Goal: Information Seeking & Learning: Learn about a topic

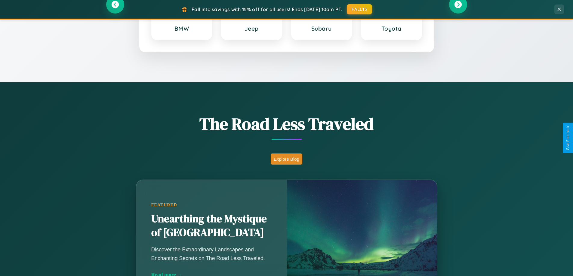
scroll to position [1158, 0]
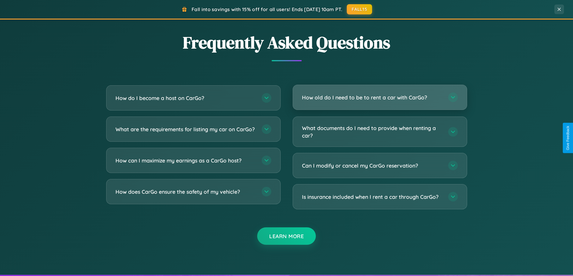
click at [380, 98] on h3 "How old do I need to be to rent a car with CarGo?" at bounding box center [372, 98] width 140 height 8
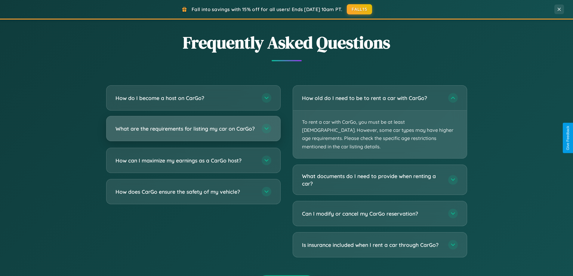
click at [193, 131] on h3 "What are the requirements for listing my car on CarGo?" at bounding box center [186, 129] width 140 height 8
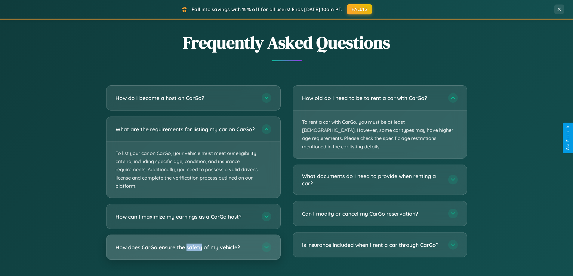
click at [193, 252] on h3 "How does CarGo ensure the safety of my vehicle?" at bounding box center [186, 248] width 140 height 8
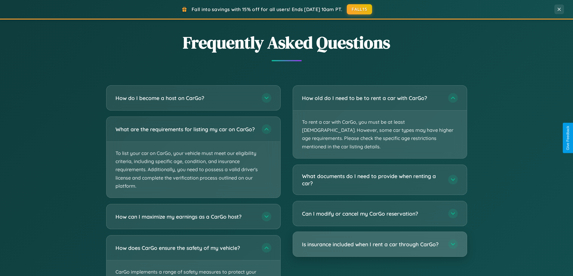
click at [380, 241] on h3 "Is insurance included when I rent a car through CarGo?" at bounding box center [372, 245] width 140 height 8
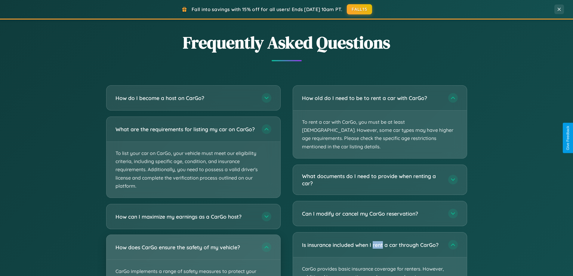
click at [193, 258] on div "How does CarGo ensure the safety of my vehicle?" at bounding box center [194, 247] width 174 height 25
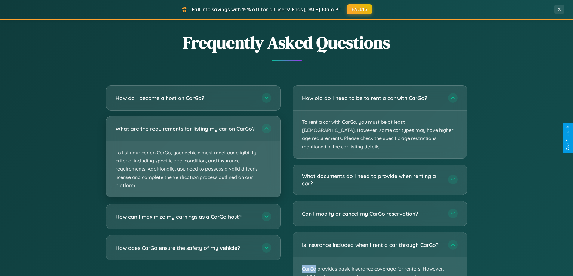
click at [193, 160] on p "To list your car on CarGo, your vehicle must meet our eligibility criteria, inc…" at bounding box center [194, 169] width 174 height 56
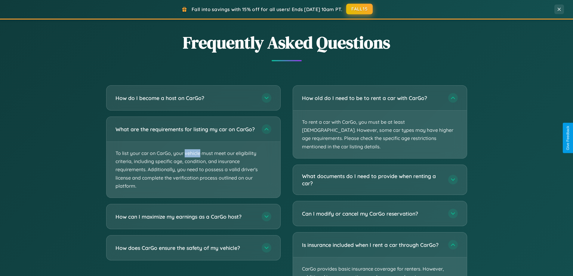
click at [360, 9] on button "FALL15" at bounding box center [359, 9] width 26 height 11
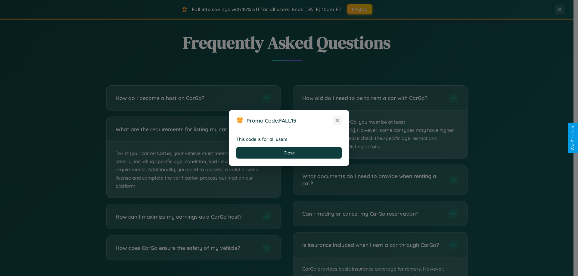
click at [337, 121] on icon at bounding box center [337, 120] width 6 height 6
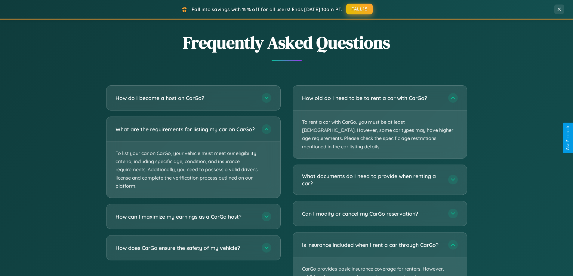
click at [360, 9] on button "FALL15" at bounding box center [359, 9] width 26 height 11
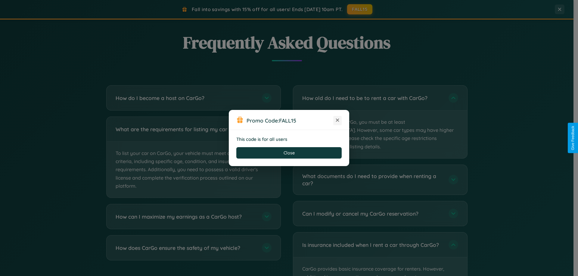
click at [337, 121] on icon at bounding box center [337, 120] width 6 height 6
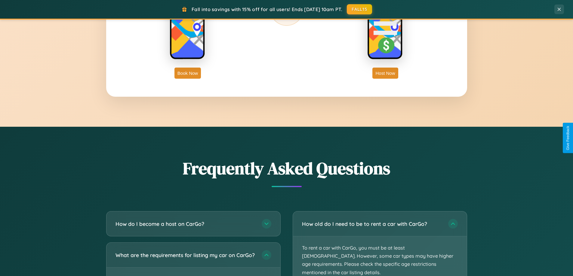
scroll to position [967, 0]
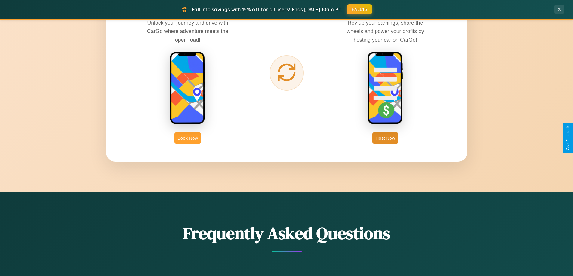
click at [188, 138] on button "Book Now" at bounding box center [187, 138] width 26 height 11
